Goal: Check status: Check status

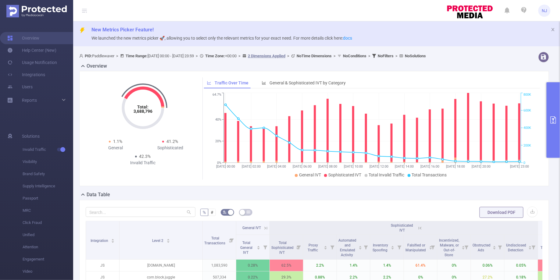
scroll to position [105, 0]
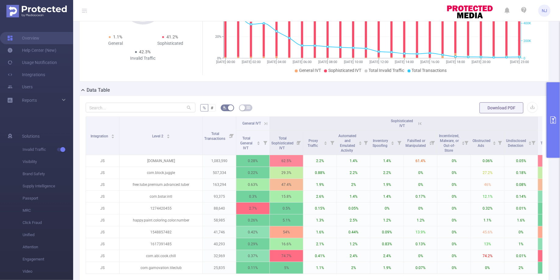
click at [553, 120] on icon "primary" at bounding box center [552, 119] width 5 height 7
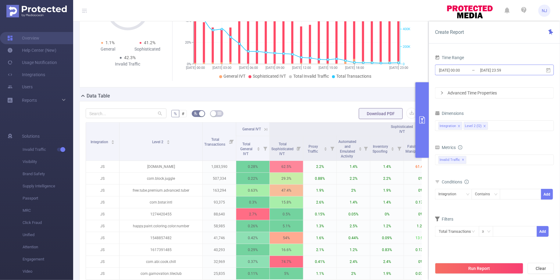
click at [511, 74] on input "[DATE] 23:59" at bounding box center [503, 70] width 49 height 8
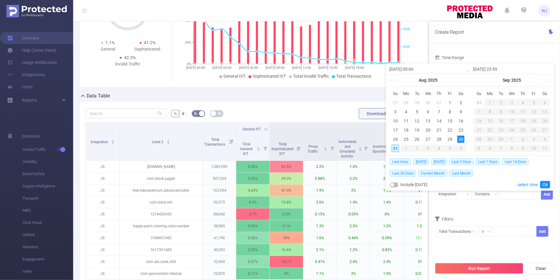
click at [396, 146] on div "31" at bounding box center [395, 148] width 7 height 7
type input "[DATE] 00:00"
type input "[DATE] 23:59"
type input "[DATE] 00:00"
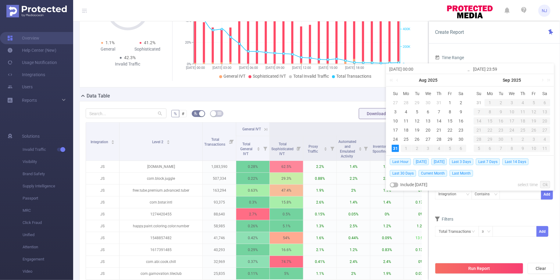
type input "[DATE] 23:59"
click at [548, 184] on link "Ok" at bounding box center [545, 184] width 10 height 7
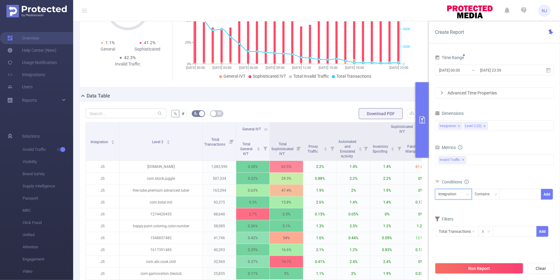
click at [454, 194] on div "Integration" at bounding box center [449, 194] width 22 height 10
click at [446, 216] on li "Level 2 (l2)" at bounding box center [453, 216] width 37 height 10
click at [511, 193] on div at bounding box center [520, 194] width 35 height 10
paste input "6747218021"
type input "6747218021"
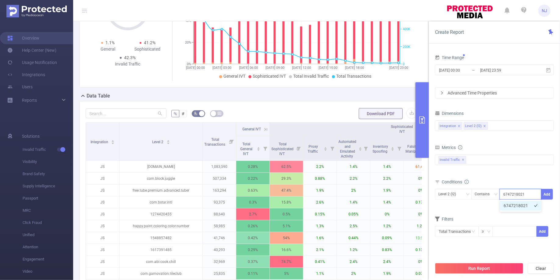
click at [513, 208] on li "6747218021" at bounding box center [520, 206] width 41 height 10
click at [548, 196] on button "Add" at bounding box center [547, 194] width 12 height 11
click at [480, 271] on button "Run Report" at bounding box center [479, 268] width 88 height 11
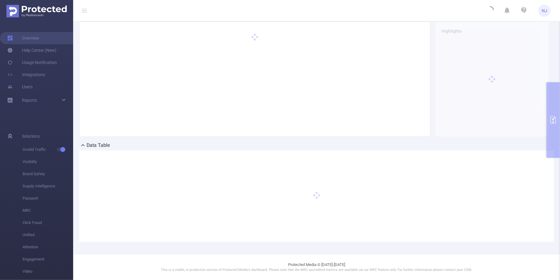
scroll to position [55, 0]
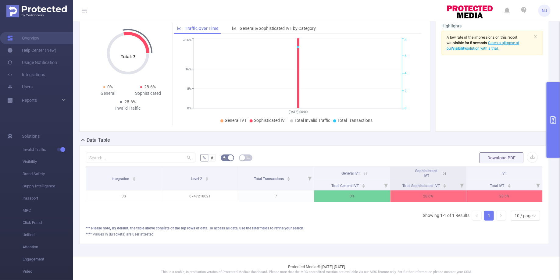
scroll to position [0, 1]
click at [510, 188] on div "Total IVT" at bounding box center [499, 185] width 21 height 6
click at [536, 188] on icon at bounding box center [537, 186] width 4 height 4
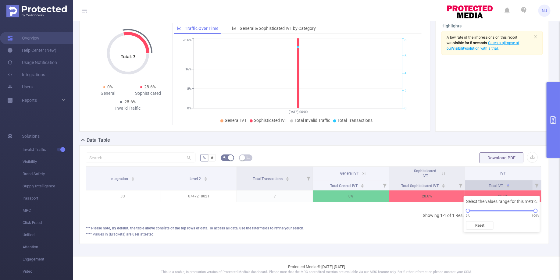
click at [510, 187] on div "Total IVT" at bounding box center [499, 185] width 21 height 6
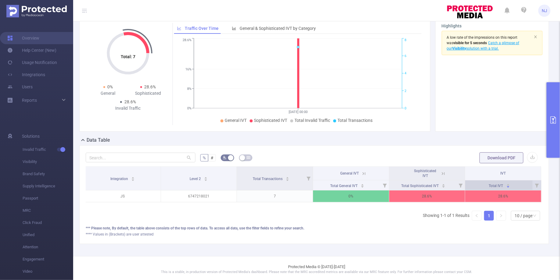
click at [489, 188] on div "Total IVT" at bounding box center [499, 185] width 21 height 6
click at [441, 176] on icon at bounding box center [442, 173] width 5 height 5
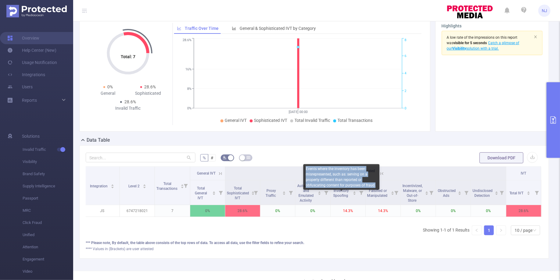
drag, startPoint x: 377, startPoint y: 184, endPoint x: 304, endPoint y: 169, distance: 74.5
click at [304, 169] on div "Events where the inventory has been misrepresented, such as: serving on a prope…" at bounding box center [341, 177] width 76 height 26
copy div "Events where the inventory has been misrepresented, such as: serving on a prope…"
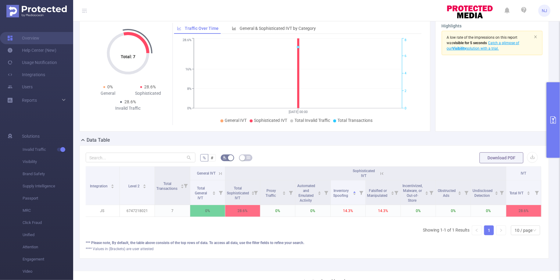
click at [557, 134] on button "primary" at bounding box center [552, 120] width 13 height 76
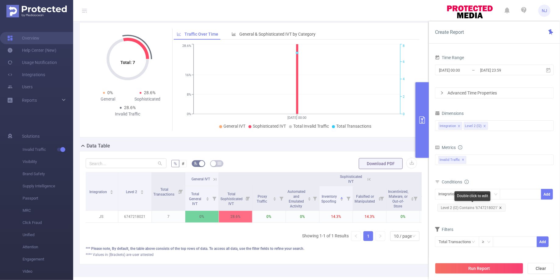
click at [499, 206] on icon "icon: close" at bounding box center [500, 207] width 3 height 3
click at [453, 197] on div "Integration" at bounding box center [449, 194] width 22 height 10
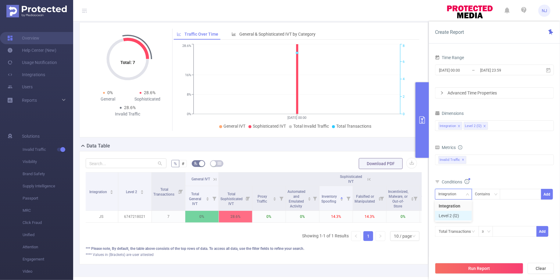
click at [448, 217] on li "Level 2 (l2)" at bounding box center [453, 216] width 37 height 10
click at [510, 196] on div at bounding box center [520, 194] width 35 height 10
paste input "puzzle.yarn.fever.unravel.puzzle"
type input "puzzle.yarn.fever.unravel.puzzle"
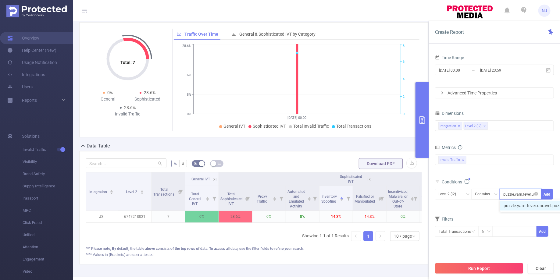
scroll to position [0, 17]
click at [514, 205] on li "puzzle.yarn.fever.unravel.puzzle" at bounding box center [537, 206] width 74 height 10
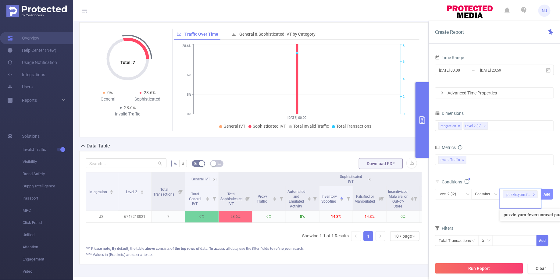
click at [548, 193] on button "Add" at bounding box center [547, 194] width 12 height 11
click at [471, 272] on button "Run Report" at bounding box center [479, 268] width 88 height 11
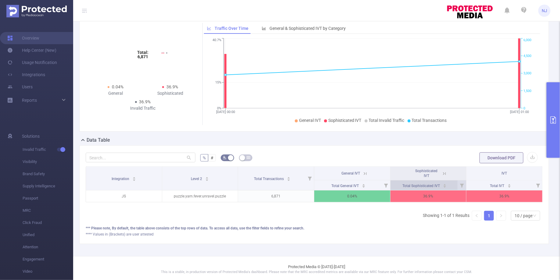
scroll to position [0, 1]
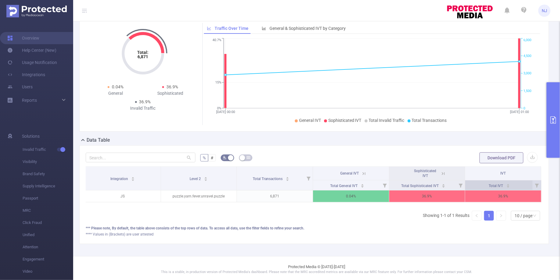
click at [510, 188] on div "Total IVT" at bounding box center [499, 185] width 21 height 6
click at [511, 179] on th "IVT" at bounding box center [503, 174] width 76 height 14
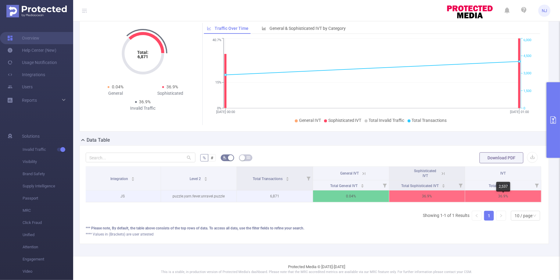
click at [490, 200] on p "36.9%" at bounding box center [503, 196] width 76 height 12
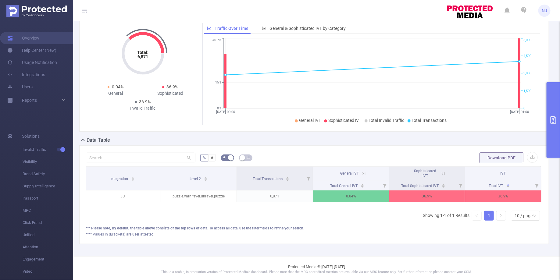
click at [443, 176] on icon at bounding box center [442, 173] width 5 height 5
